Goal: Task Accomplishment & Management: Use online tool/utility

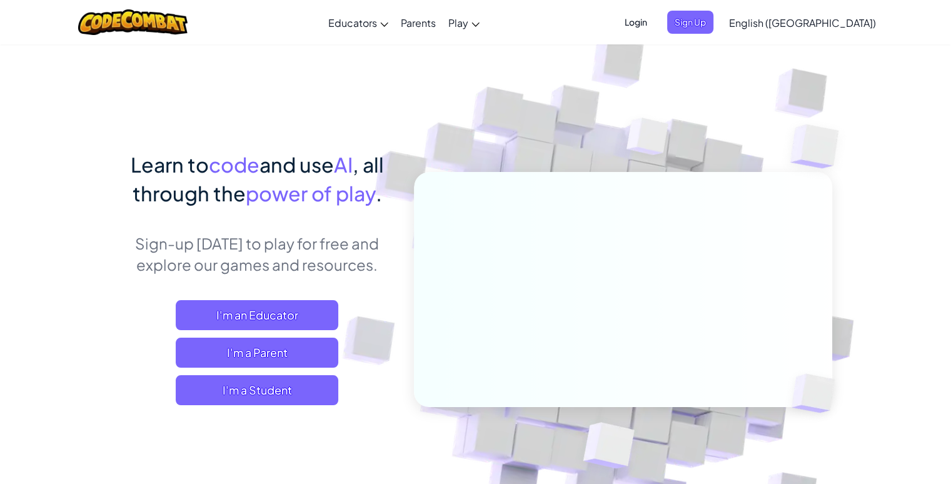
click at [654, 20] on span "Login" at bounding box center [635, 22] width 37 height 23
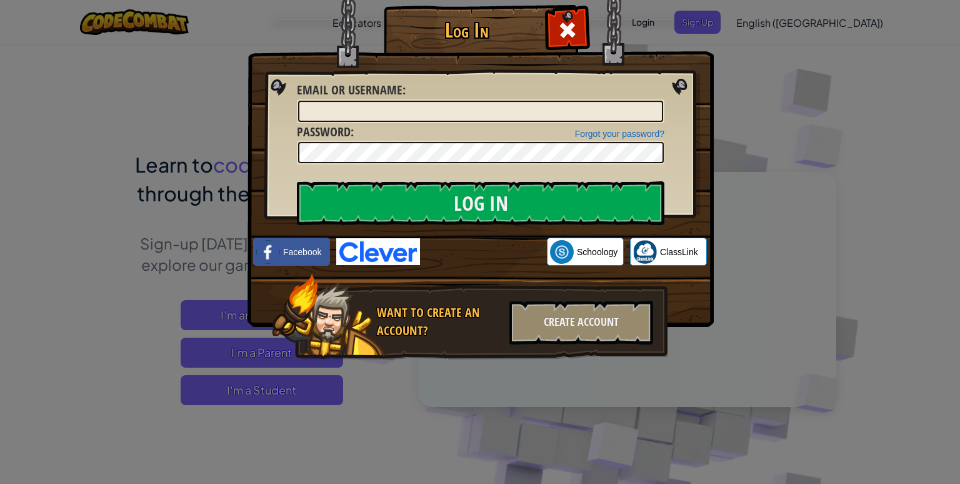
click at [393, 251] on img at bounding box center [378, 251] width 84 height 27
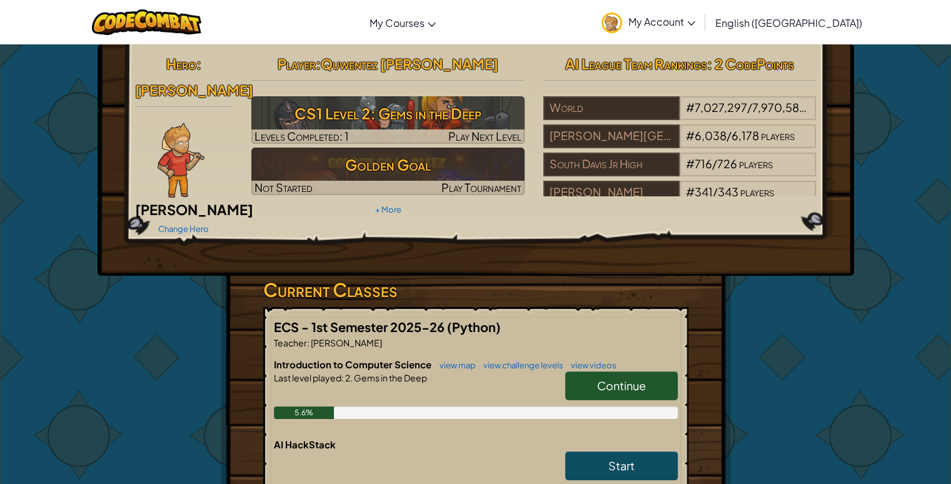
click at [600, 378] on span "Continue" at bounding box center [621, 385] width 49 height 14
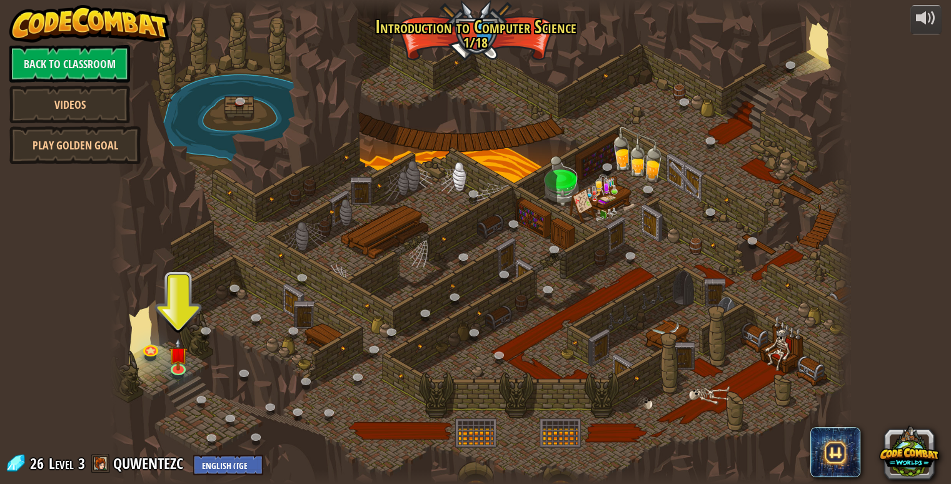
click at [601, 340] on div at bounding box center [480, 242] width 740 height 484
click at [175, 344] on img at bounding box center [178, 346] width 19 height 43
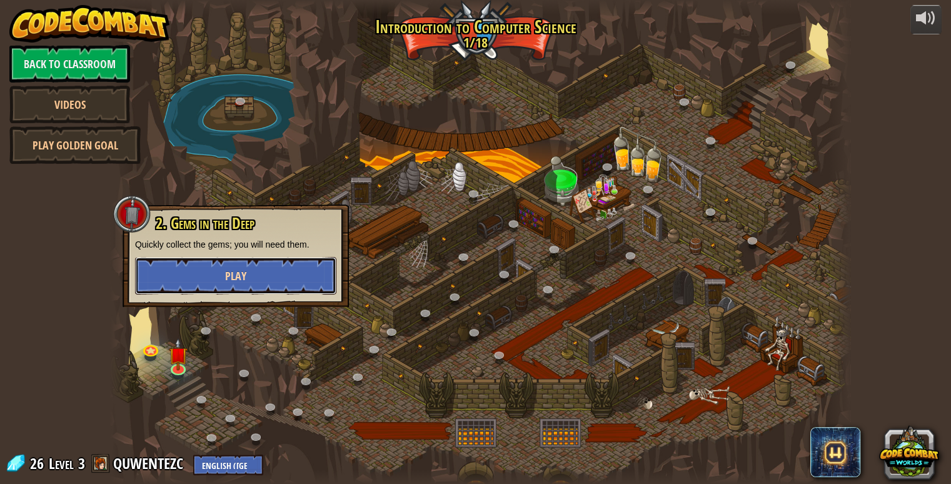
click at [247, 270] on button "Play" at bounding box center [235, 275] width 201 height 37
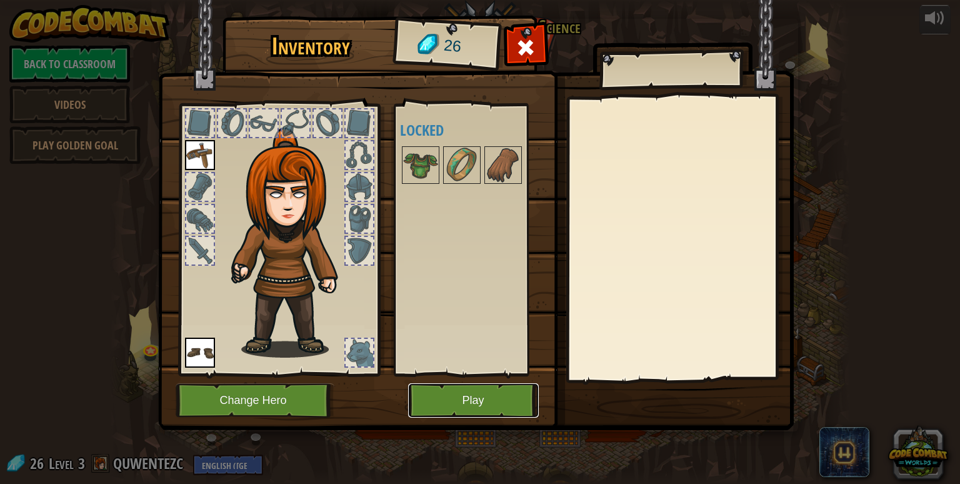
click at [464, 414] on button "Play" at bounding box center [473, 400] width 131 height 34
